Goal: Information Seeking & Learning: Learn about a topic

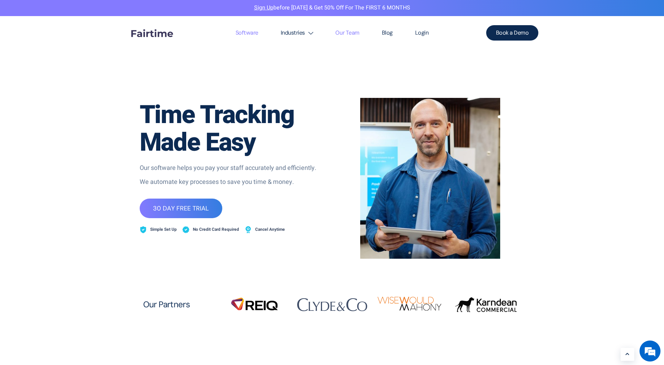
click at [340, 31] on link "Our Team" at bounding box center [347, 33] width 46 height 34
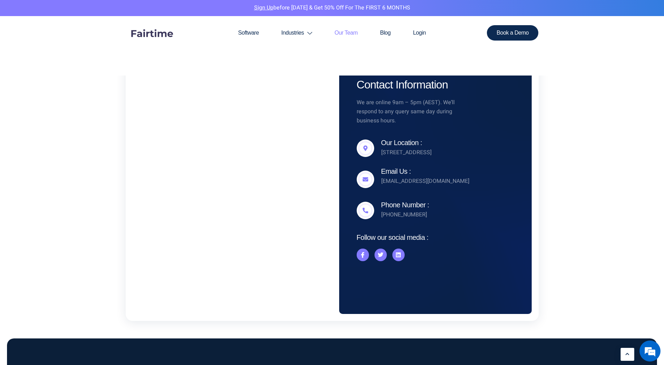
scroll to position [681, 0]
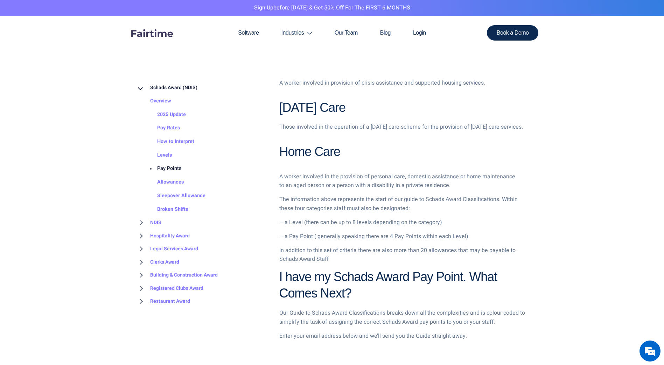
scroll to position [630, 0]
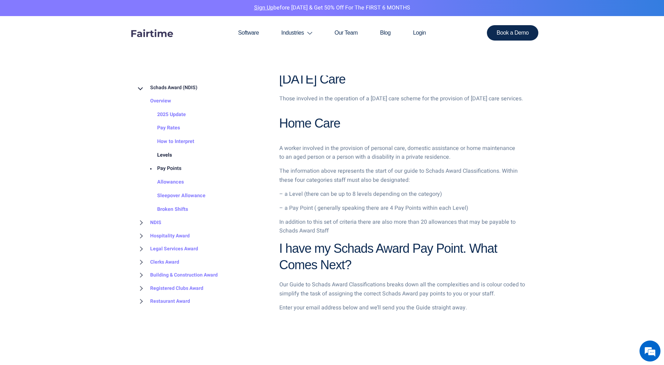
click at [162, 155] on link "Levels" at bounding box center [157, 155] width 29 height 14
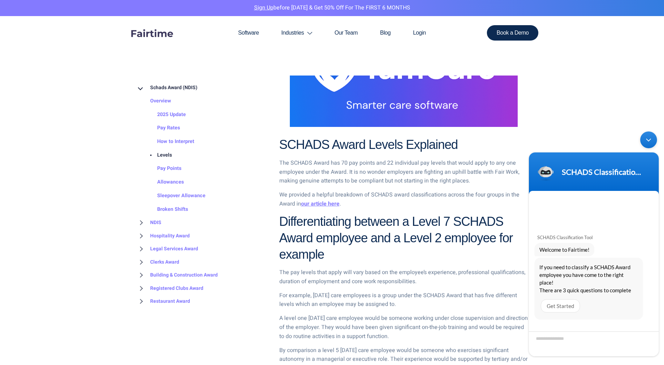
scroll to position [385, 0]
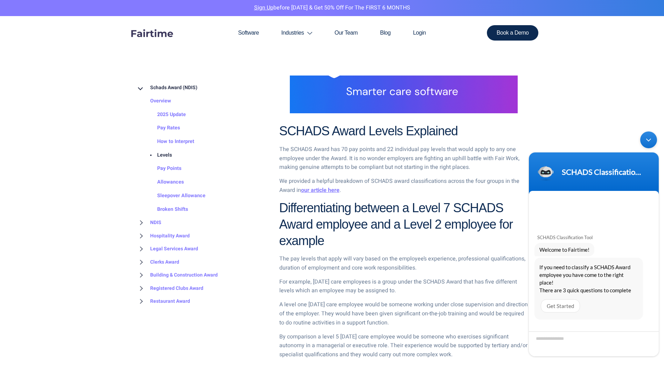
drag, startPoint x: 647, startPoint y: 139, endPoint x: 1066, endPoint y: 269, distance: 437.9
click at [647, 139] on div "Minimize live chat window" at bounding box center [648, 140] width 17 height 17
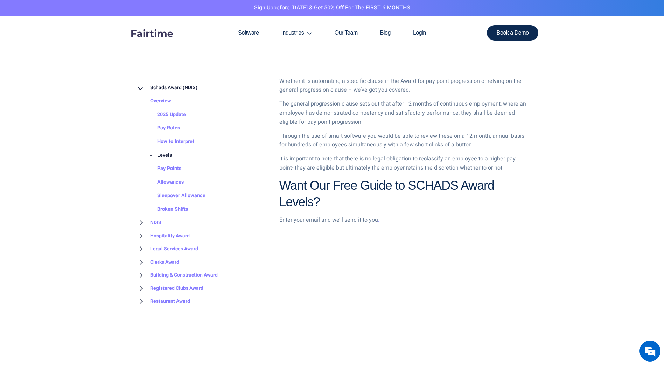
scroll to position [979, 0]
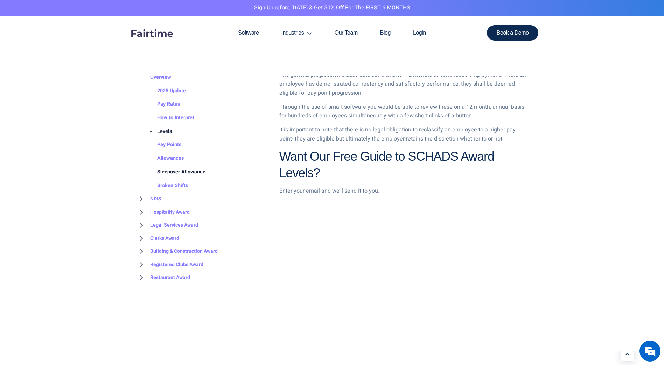
click at [186, 172] on link "Sleepover Allowance" at bounding box center [174, 172] width 62 height 14
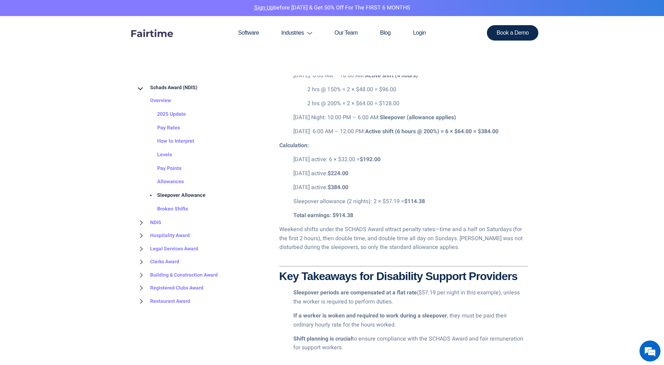
scroll to position [1434, 0]
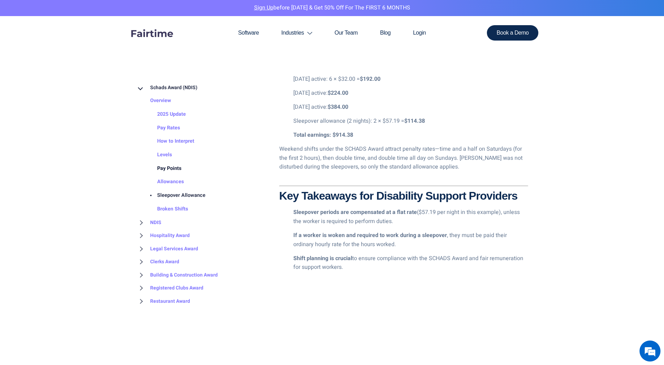
click at [170, 168] on link "Pay Points" at bounding box center [162, 169] width 38 height 14
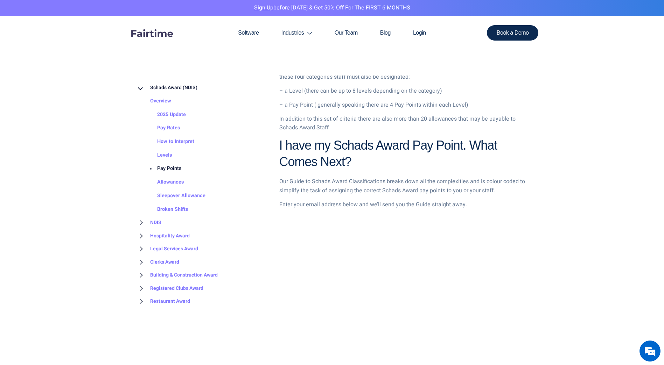
scroll to position [770, 0]
